Goal: Find specific page/section: Find specific page/section

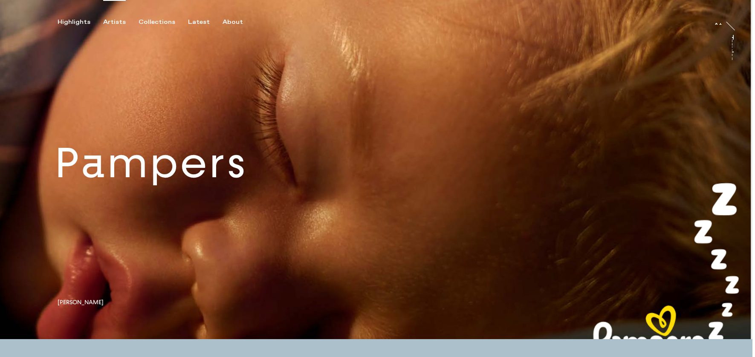
click at [110, 21] on div "Artists" at bounding box center [114, 22] width 23 height 8
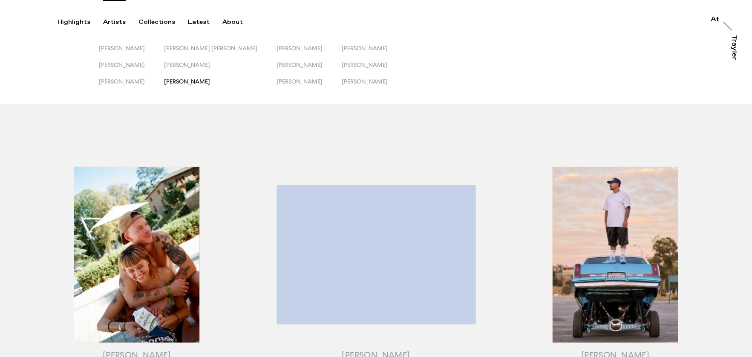
click at [189, 80] on span "[PERSON_NAME]" at bounding box center [187, 81] width 46 height 7
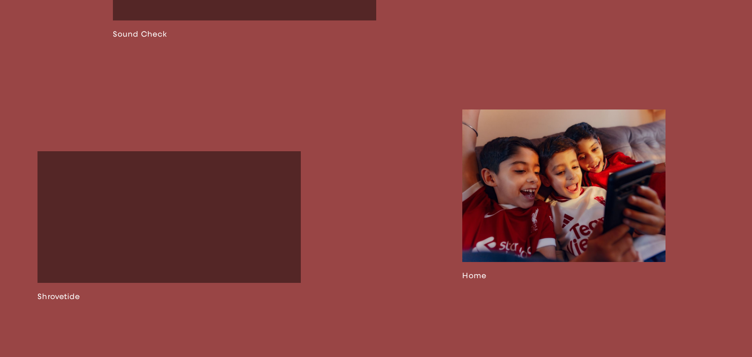
scroll to position [1194, 0]
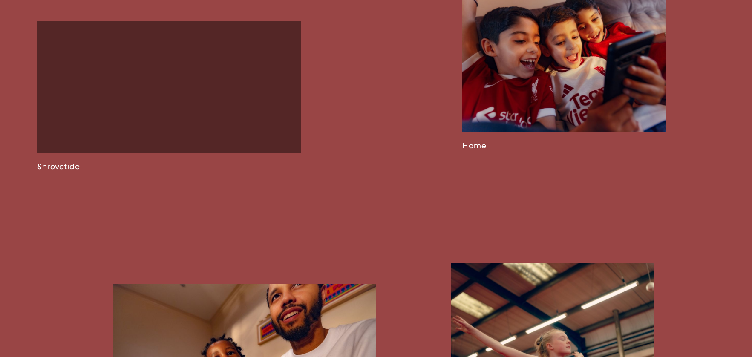
click at [526, 121] on link at bounding box center [563, 65] width 203 height 171
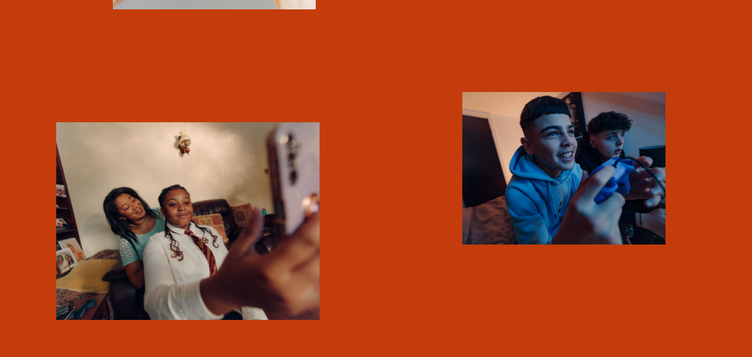
scroll to position [1657, 0]
